Goal: Find specific page/section: Find specific page/section

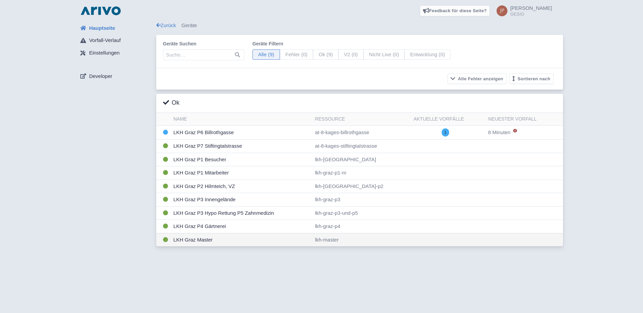
click at [190, 240] on td "LKH Graz Master" at bounding box center [242, 239] width 142 height 13
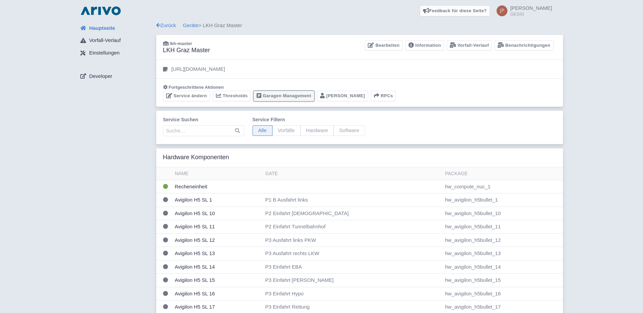
click at [283, 95] on link "Garagen Management" at bounding box center [283, 96] width 61 height 11
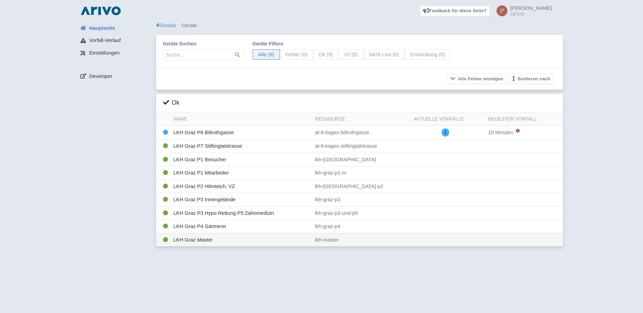
click at [193, 240] on td "LKH Graz Master" at bounding box center [242, 239] width 142 height 13
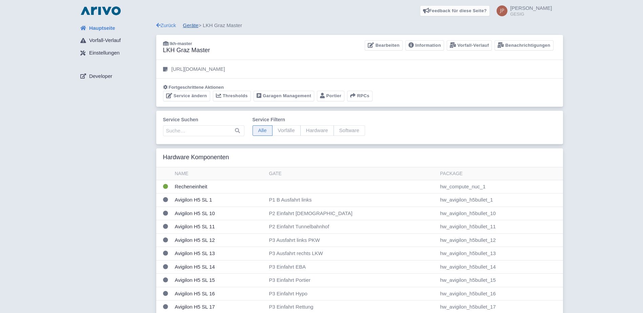
click at [191, 25] on link "Geräte" at bounding box center [191, 25] width 16 height 6
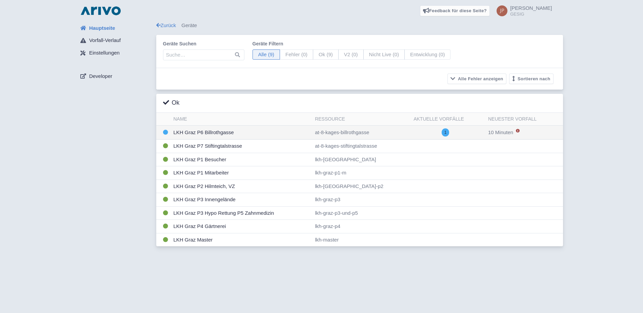
click at [204, 132] on td "LKH Graz P6 Billrothgasse" at bounding box center [242, 133] width 142 height 14
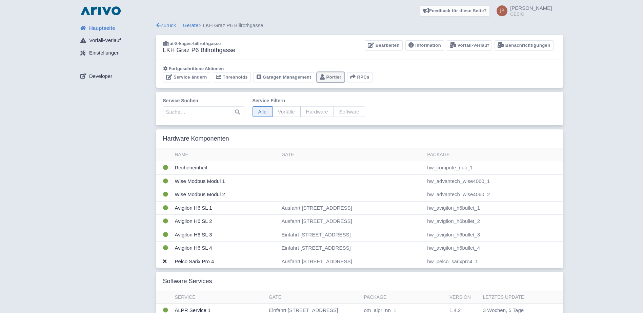
click at [330, 77] on link "Portier" at bounding box center [330, 77] width 27 height 11
